Goal: Information Seeking & Learning: Learn about a topic

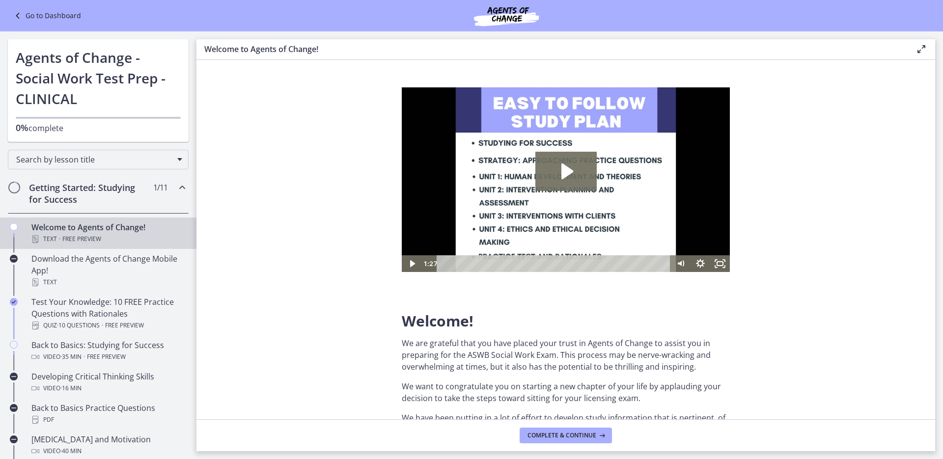
click at [35, 22] on div "Go to Dashboard" at bounding box center [471, 15] width 943 height 31
click at [34, 15] on link "Go to Dashboard" at bounding box center [46, 16] width 69 height 12
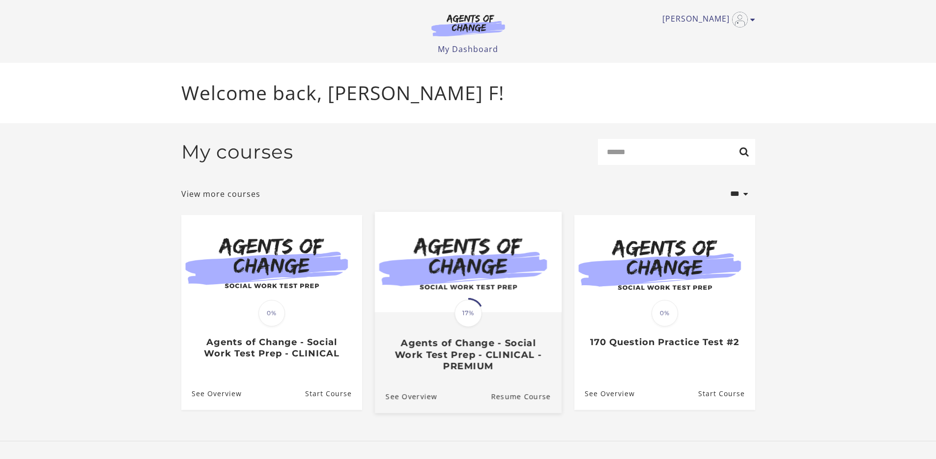
click at [473, 312] on span "17%" at bounding box center [468, 314] width 28 height 28
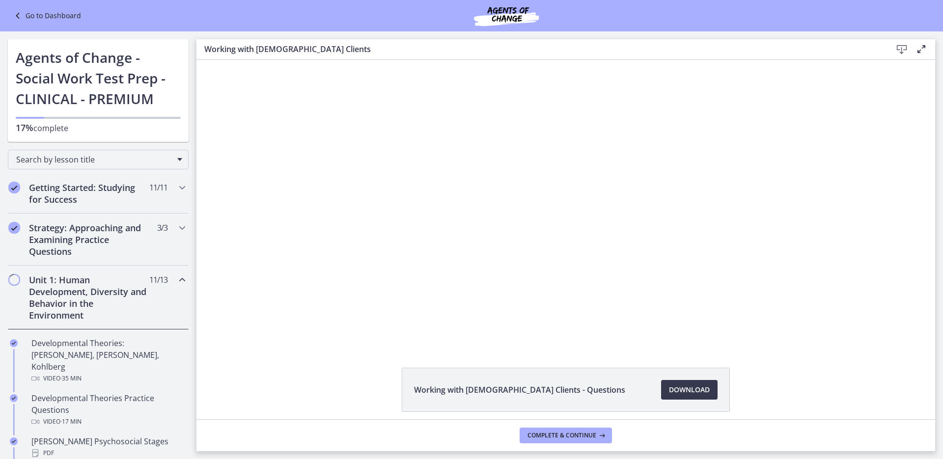
click at [876, 110] on div "Click for sound @keyframes VOLUME_SMALL_WAVE_FLASH { 0% { opacity: 0; } 33% { o…" at bounding box center [565, 202] width 739 height 285
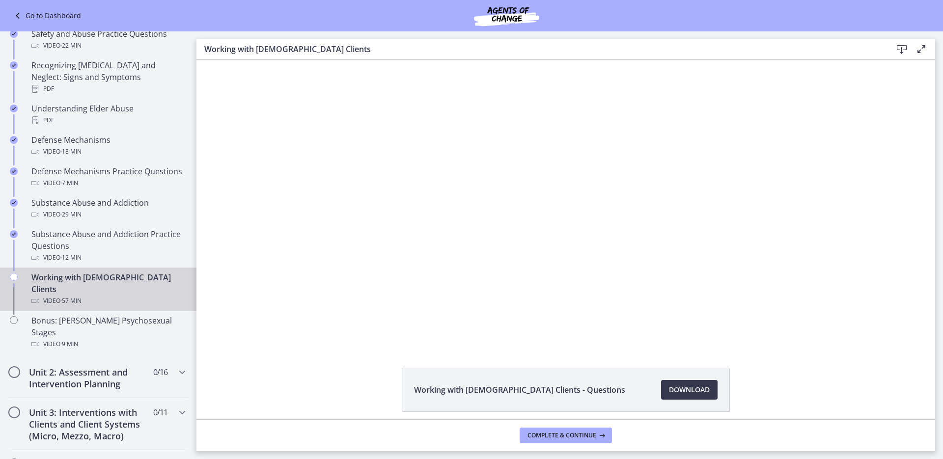
scroll to position [472, 0]
drag, startPoint x: 194, startPoint y: 145, endPoint x: 1, endPoint y: 237, distance: 212.6
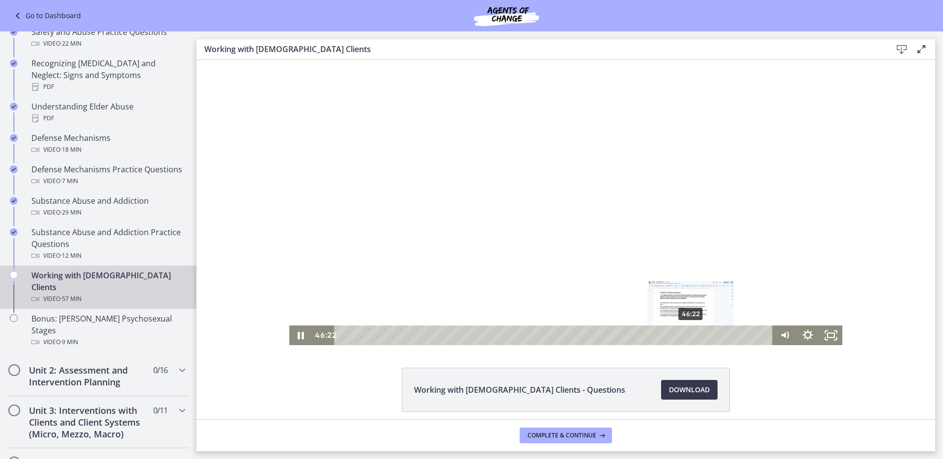
click at [688, 334] on div "46:22" at bounding box center [555, 336] width 425 height 20
